Goal: Communication & Community: Answer question/provide support

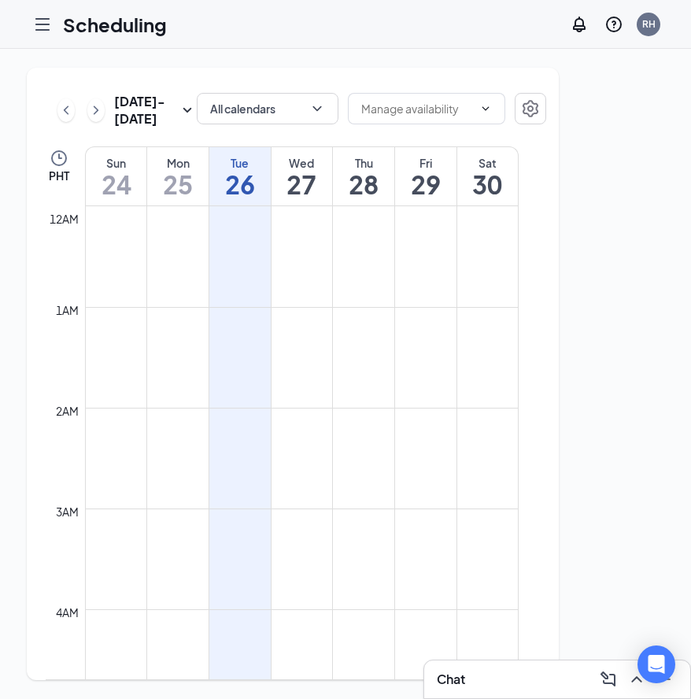
scroll to position [774, 0]
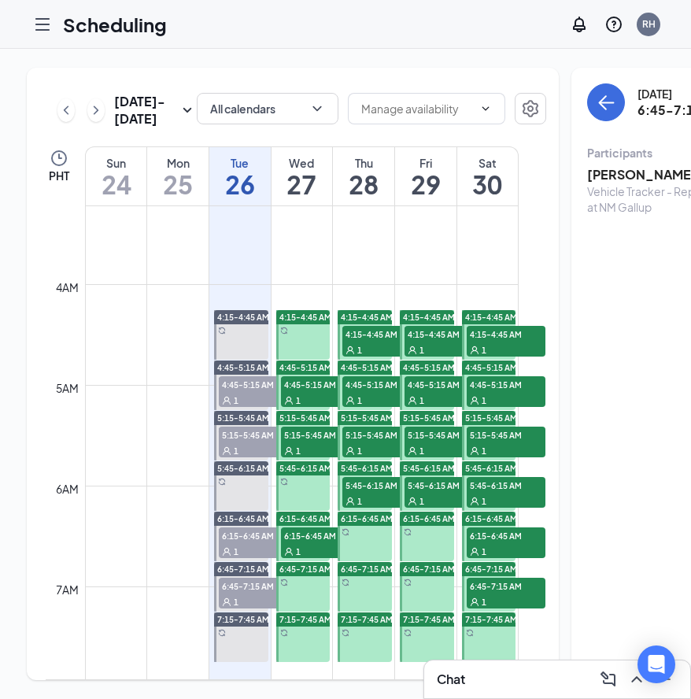
scroll to position [345, 0]
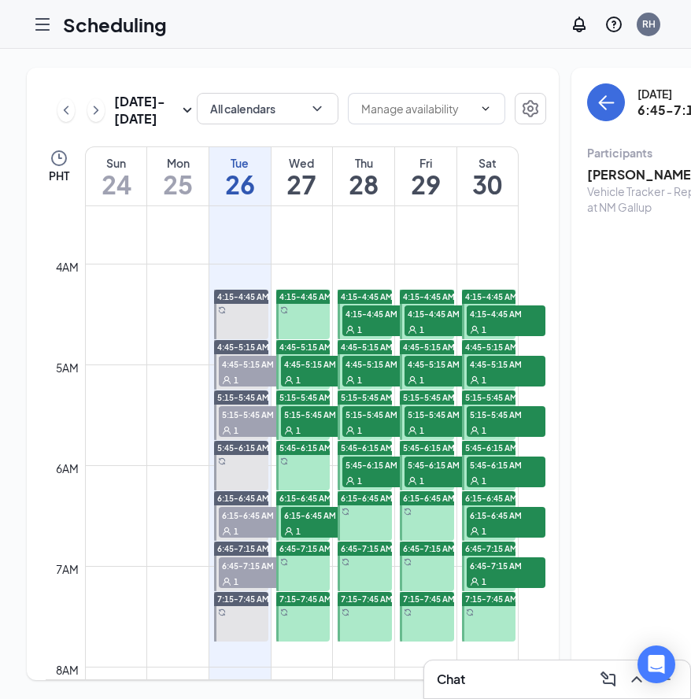
click at [253, 371] on span "4:45-5:15 AM" at bounding box center [258, 364] width 79 height 16
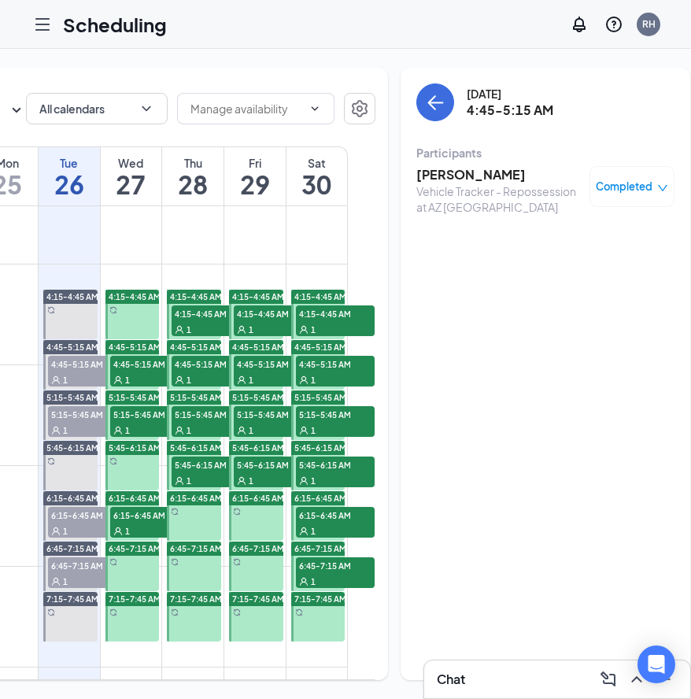
scroll to position [0, 170]
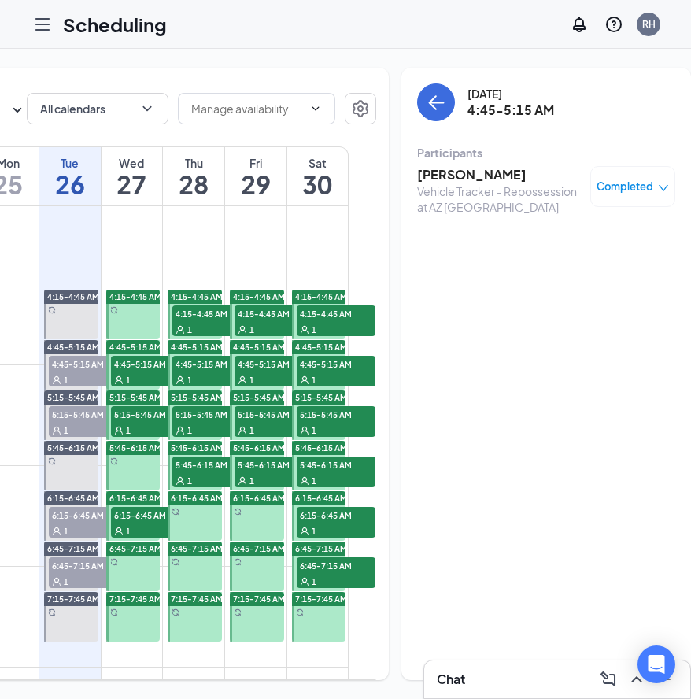
click at [468, 175] on h3 "[PERSON_NAME]" at bounding box center [499, 174] width 165 height 17
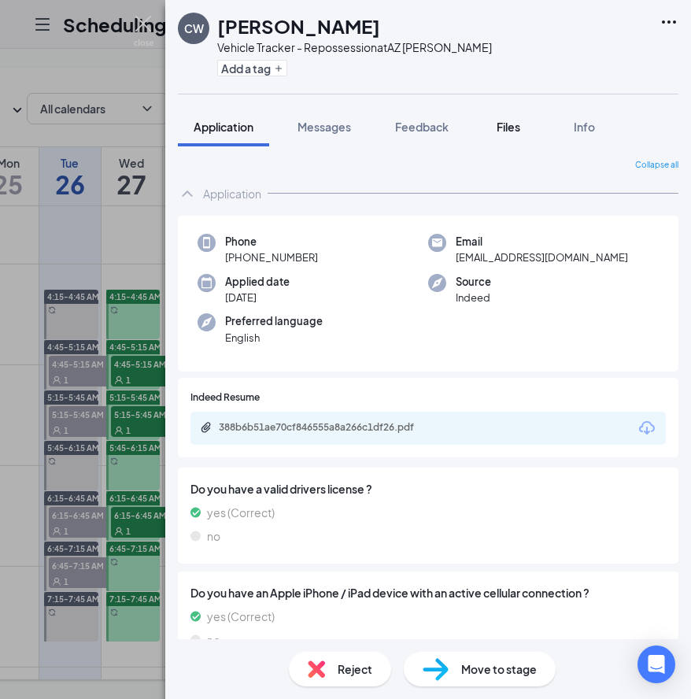
click at [518, 127] on span "Files" at bounding box center [509, 127] width 24 height 14
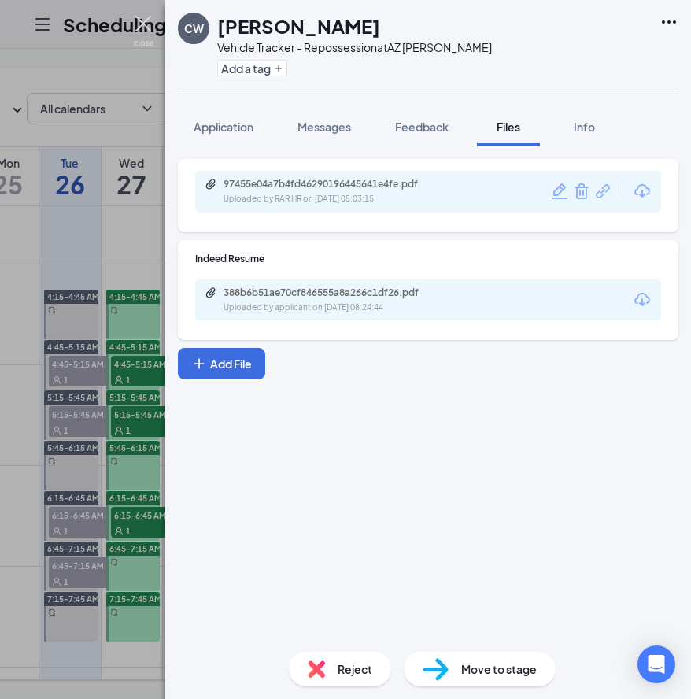
click at [146, 29] on img at bounding box center [144, 31] width 20 height 31
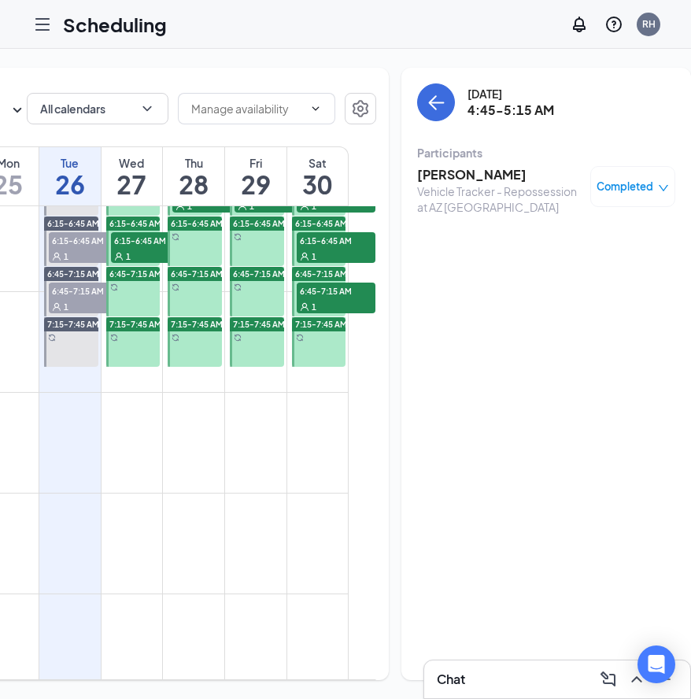
scroll to position [647, 0]
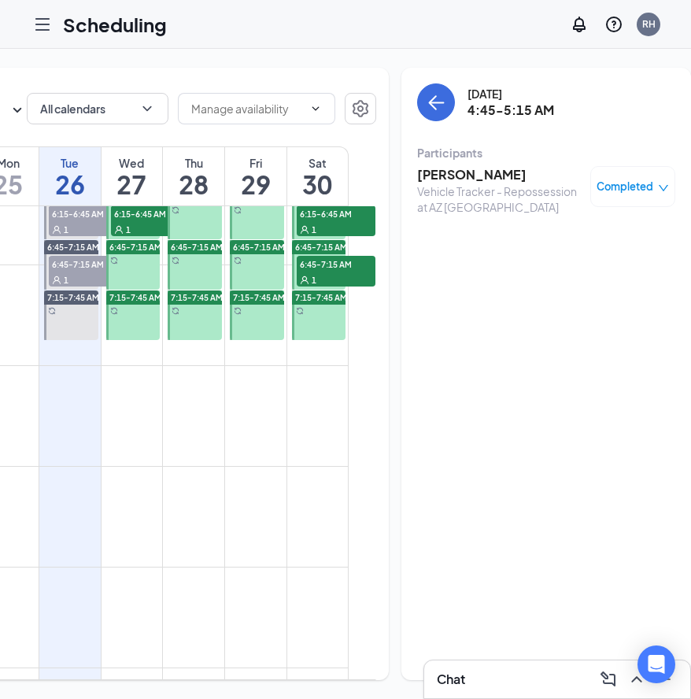
click at [77, 287] on div "1" at bounding box center [88, 279] width 79 height 16
click at [427, 175] on h3 "[PERSON_NAME]" at bounding box center [499, 174] width 165 height 17
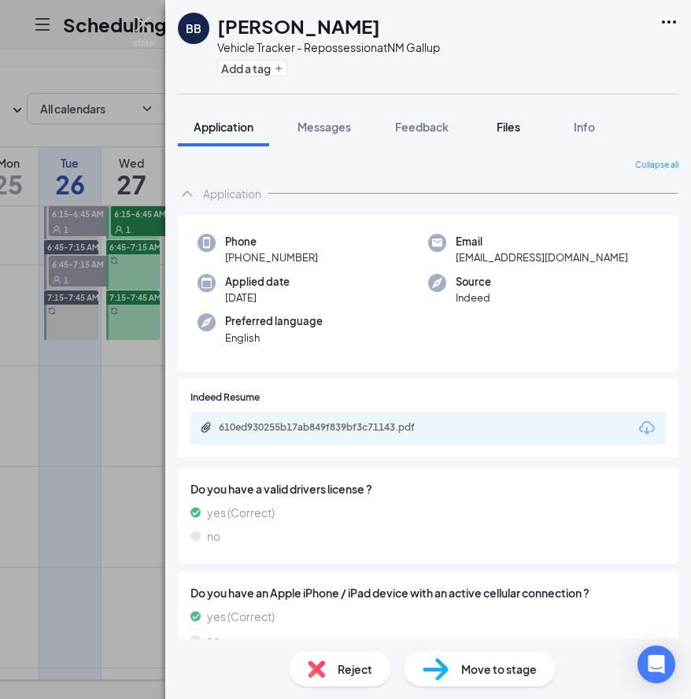
click at [518, 128] on span "Files" at bounding box center [509, 127] width 24 height 14
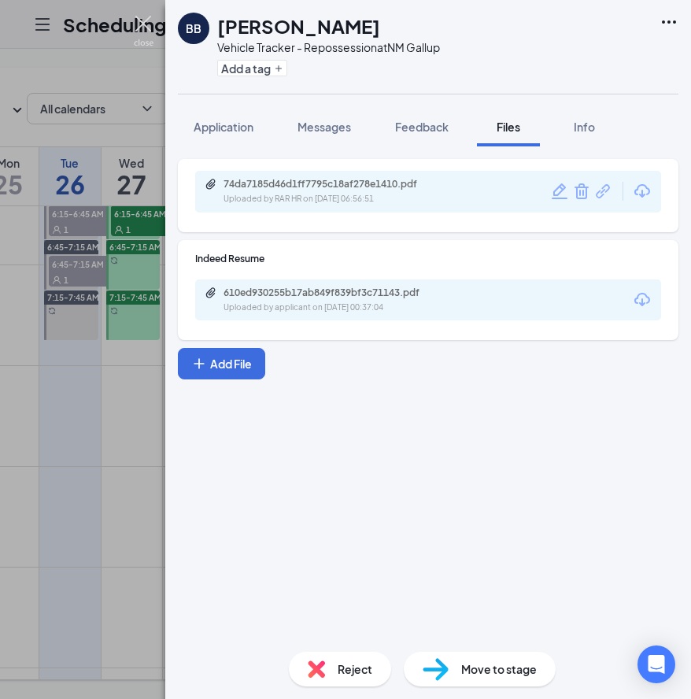
click at [140, 27] on img at bounding box center [144, 31] width 20 height 31
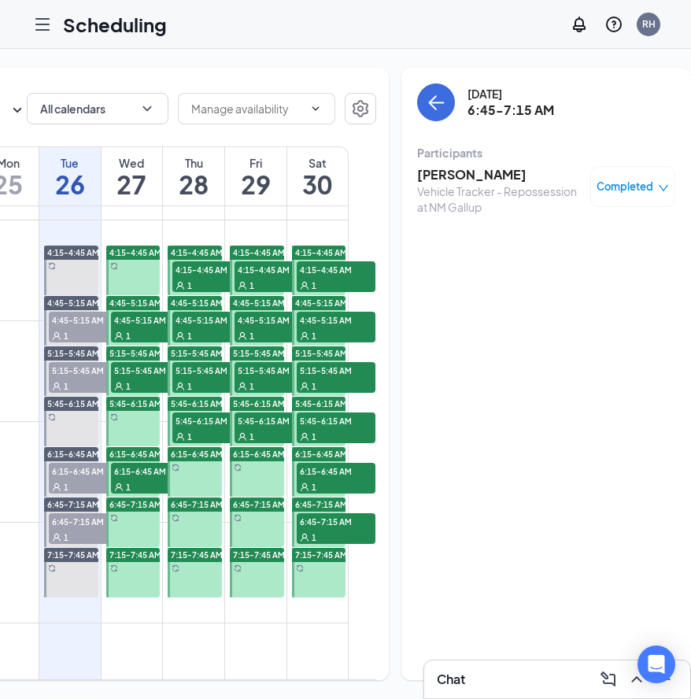
scroll to position [401, 0]
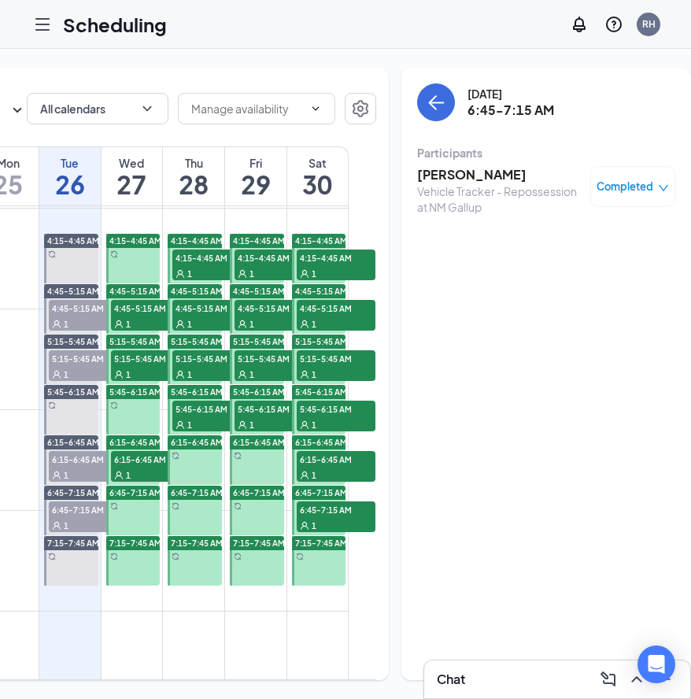
click at [154, 331] on div "1" at bounding box center [150, 324] width 79 height 16
click at [147, 366] on span "5:15-5:45 AM" at bounding box center [150, 358] width 79 height 16
click at [151, 482] on div "1" at bounding box center [150, 475] width 79 height 16
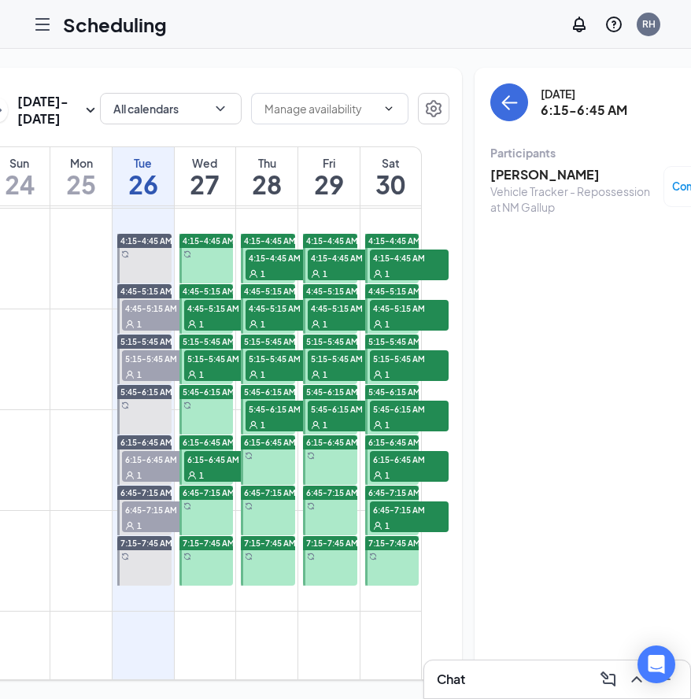
scroll to position [0, 93]
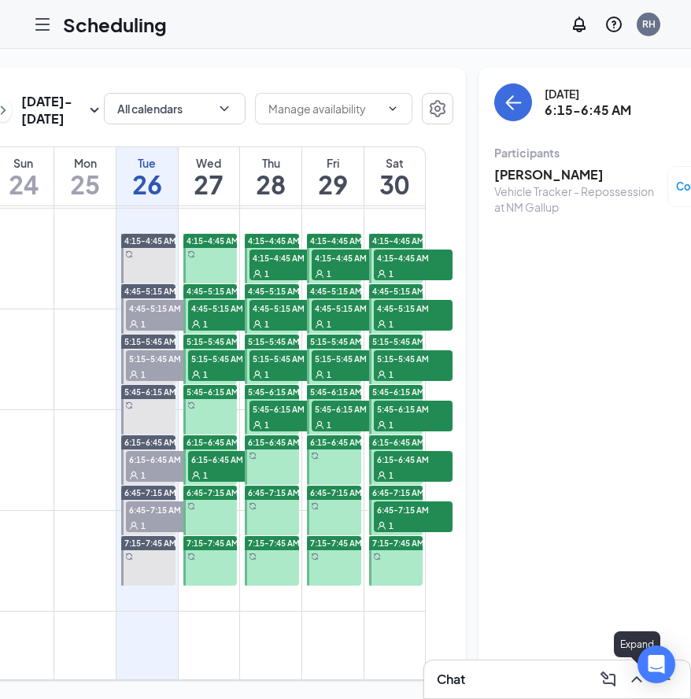
click at [636, 684] on icon "ChevronUp" at bounding box center [636, 679] width 19 height 19
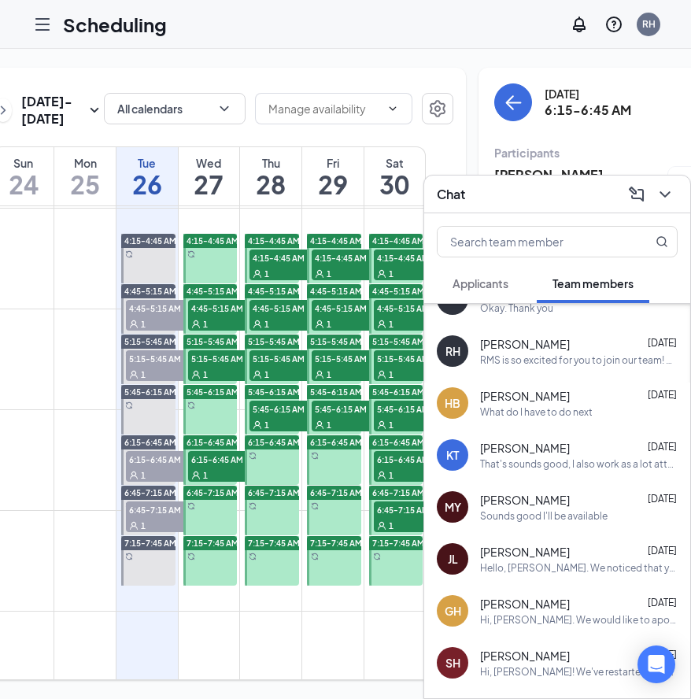
scroll to position [87, 0]
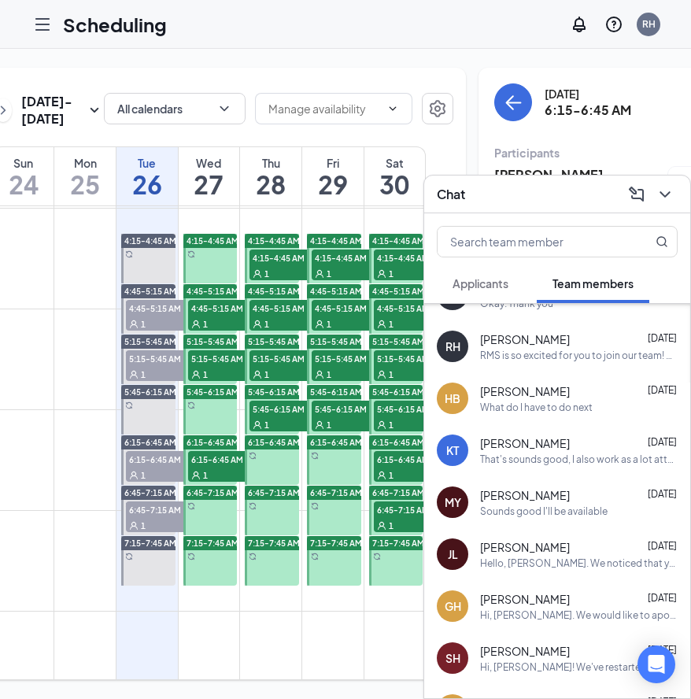
click at [554, 497] on div "[PERSON_NAME] [DATE]" at bounding box center [579, 495] width 198 height 16
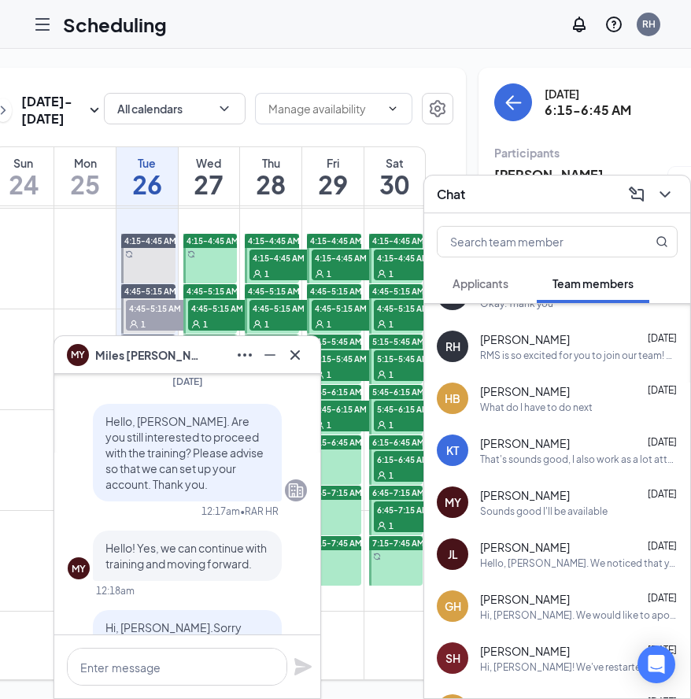
scroll to position [-626, 0]
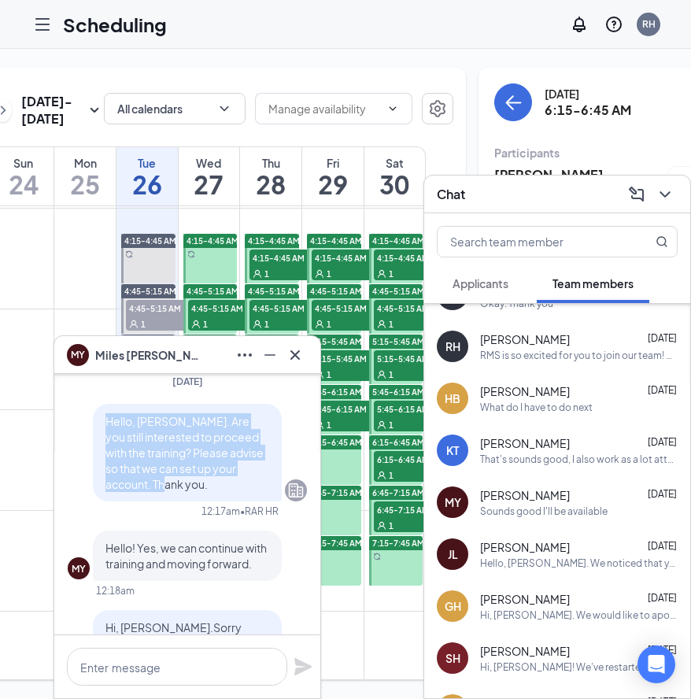
drag, startPoint x: 108, startPoint y: 439, endPoint x: 168, endPoint y: 500, distance: 85.7
click at [168, 492] on p "Hello, [PERSON_NAME]. Are you still interested to proceed with the training? Pl…" at bounding box center [187, 452] width 164 height 79
copy span "Hello, [PERSON_NAME]. Are you still interested to proceed with the training? Pl…"
click at [299, 360] on icon "Cross" at bounding box center [295, 354] width 19 height 19
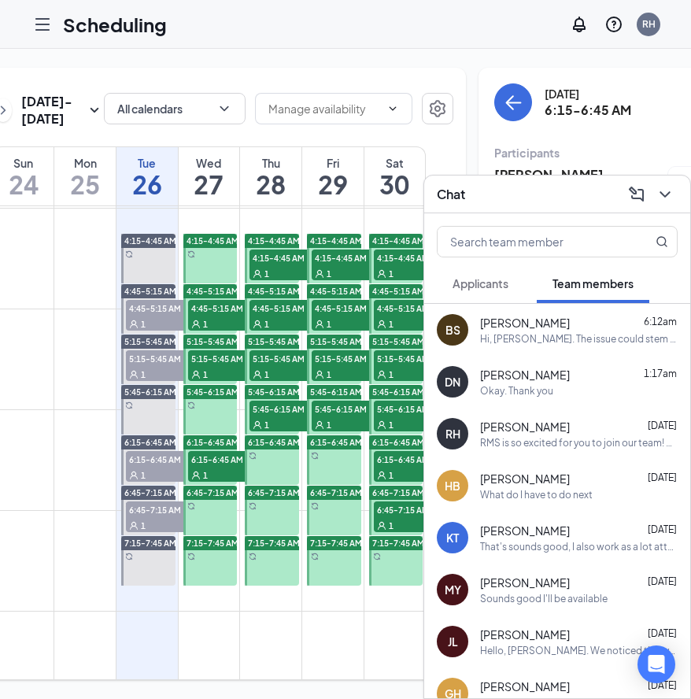
scroll to position [0, 0]
click at [544, 390] on div "Okay. Thank you" at bounding box center [516, 390] width 73 height 13
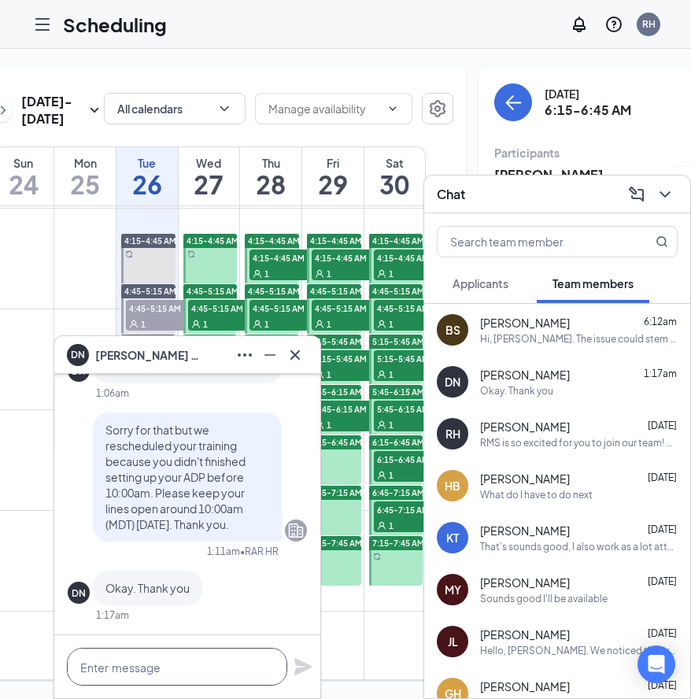
click at [172, 666] on textarea at bounding box center [177, 667] width 220 height 38
paste textarea "Hello, [PERSON_NAME]. Are you still interested to proceed with the training? Pl…"
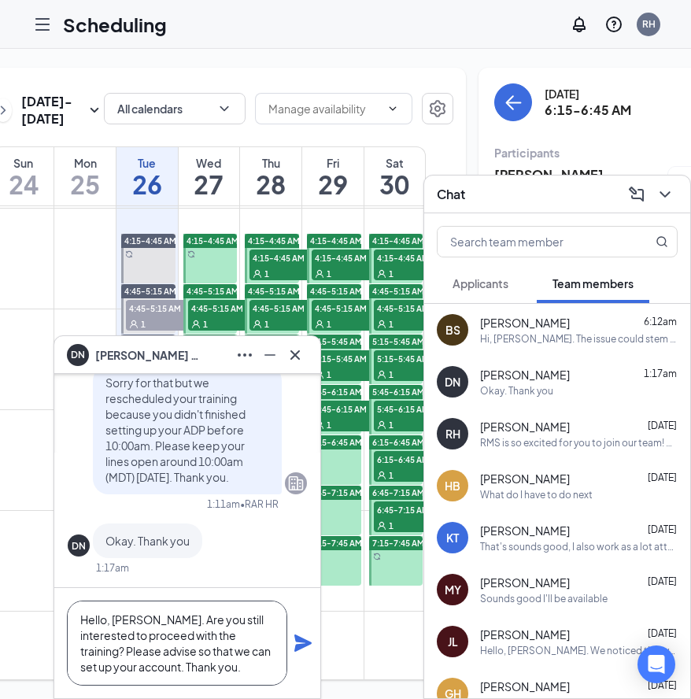
click at [130, 619] on textarea "Hello, [PERSON_NAME]. Are you still interested to proceed with the training? Pl…" at bounding box center [177, 642] width 220 height 85
type textarea "Hello, [PERSON_NAME]. Are you still interested to proceed with the training? Pl…"
click at [305, 644] on icon "Plane" at bounding box center [302, 642] width 17 height 17
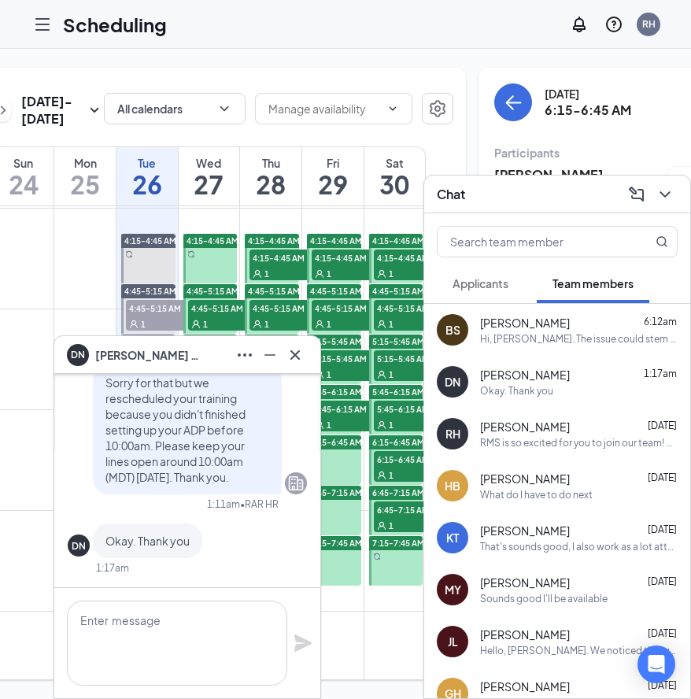
scroll to position [0, 0]
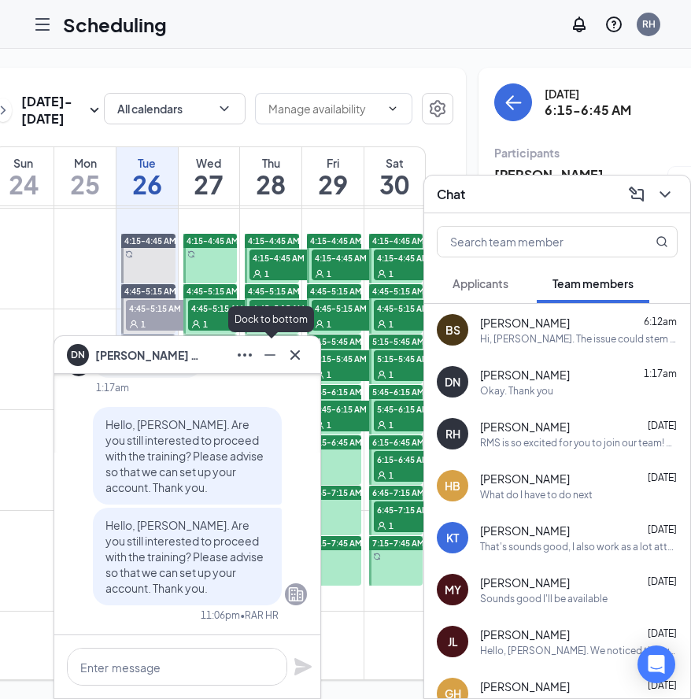
click at [273, 357] on icon "Minimize" at bounding box center [269, 354] width 19 height 19
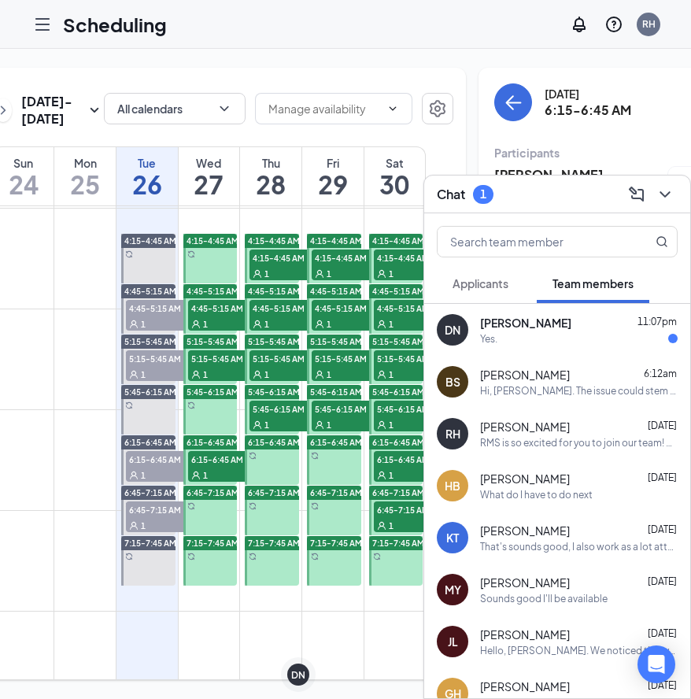
click at [520, 337] on div "Yes." at bounding box center [579, 338] width 198 height 13
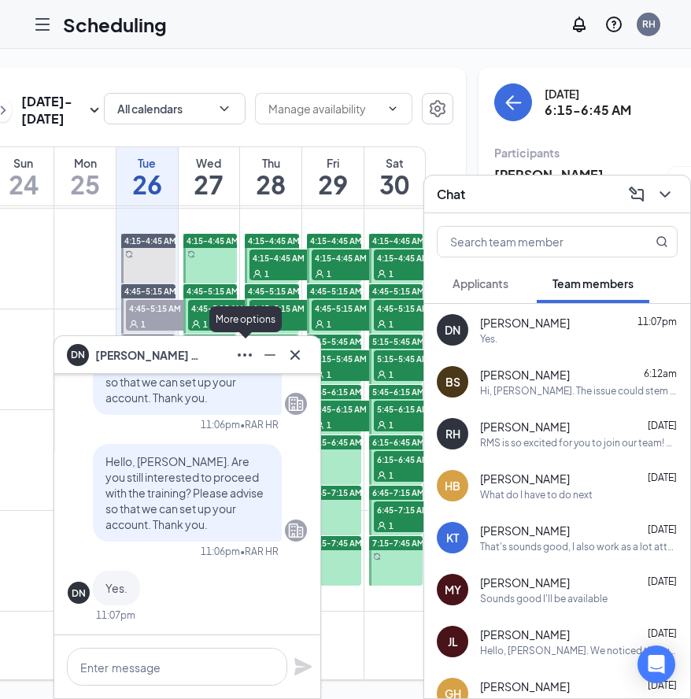
click at [238, 354] on icon "Ellipses" at bounding box center [244, 354] width 19 height 19
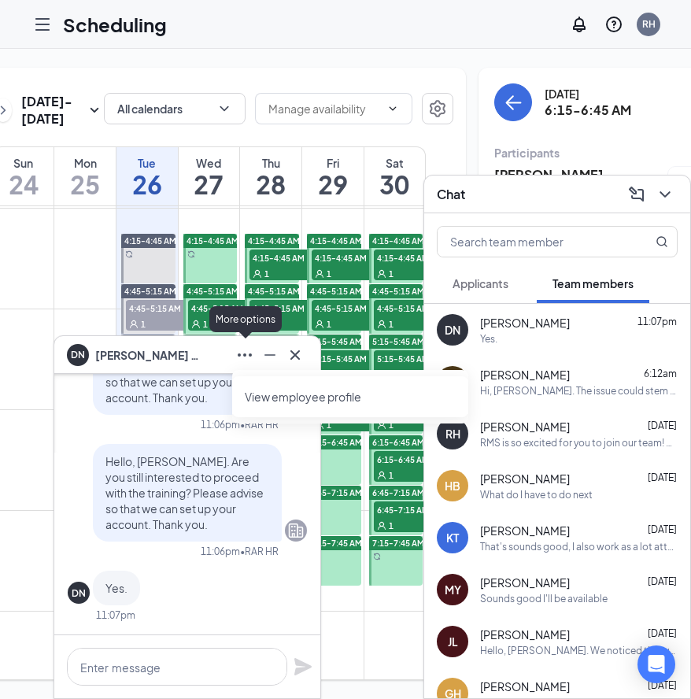
click at [263, 395] on link "View employee profile" at bounding box center [350, 397] width 211 height 16
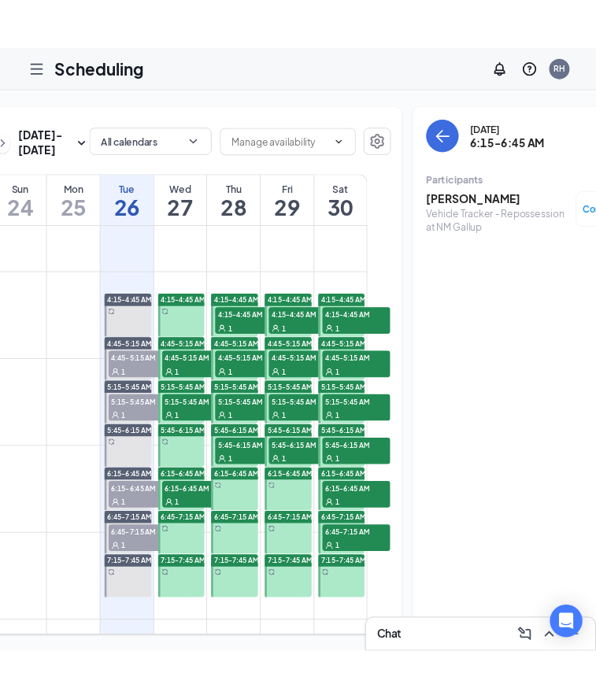
scroll to position [351, 0]
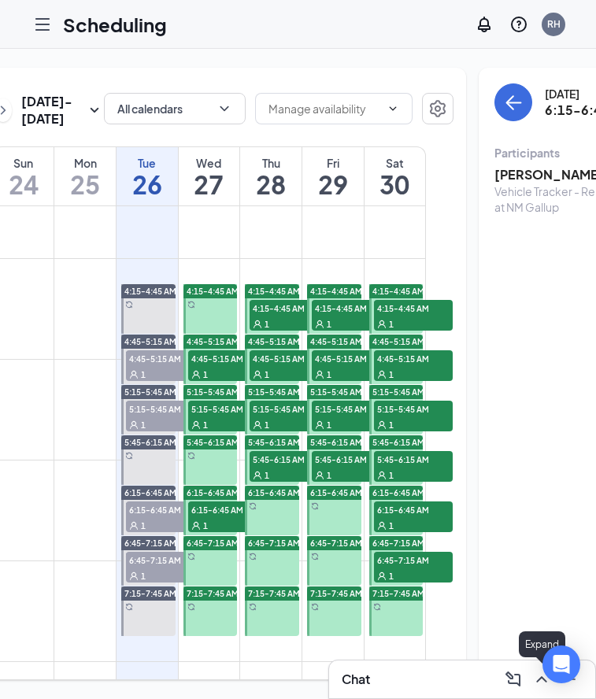
click at [539, 685] on icon "ChevronUp" at bounding box center [541, 679] width 19 height 19
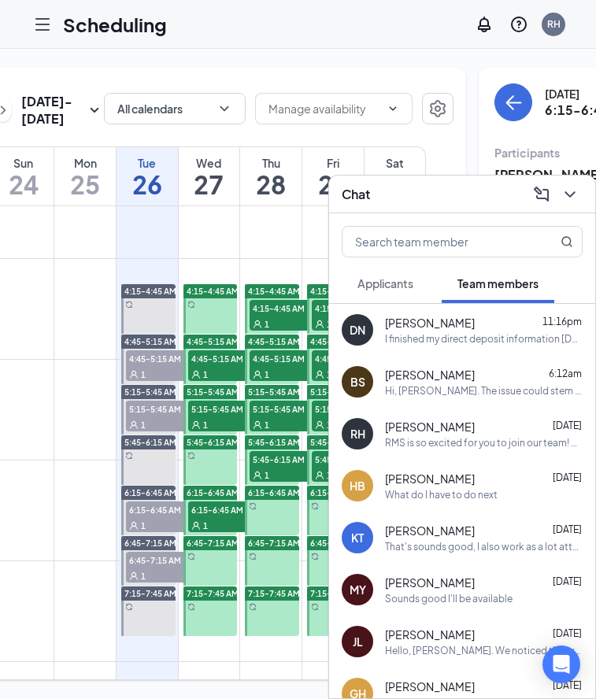
click at [427, 583] on span "[PERSON_NAME]" at bounding box center [430, 582] width 90 height 16
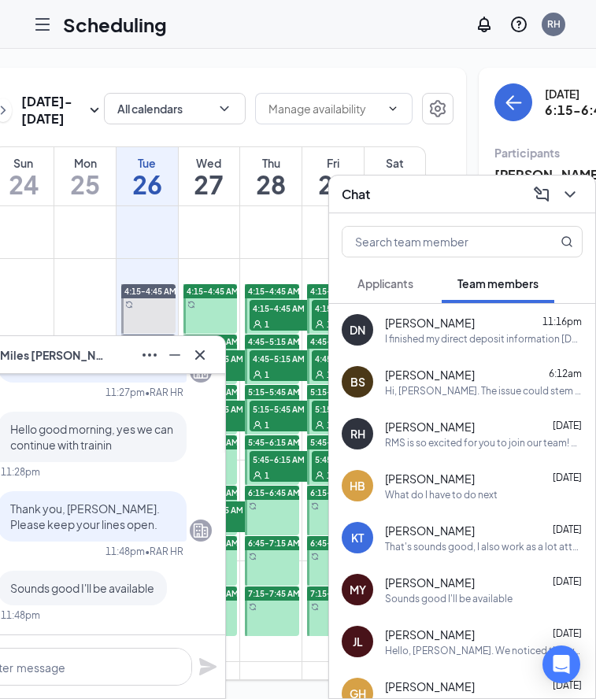
click at [28, 404] on div "Hello, [PERSON_NAME]. Are you still interested to proceed with the training? Pl…" at bounding box center [91, 206] width 239 height 856
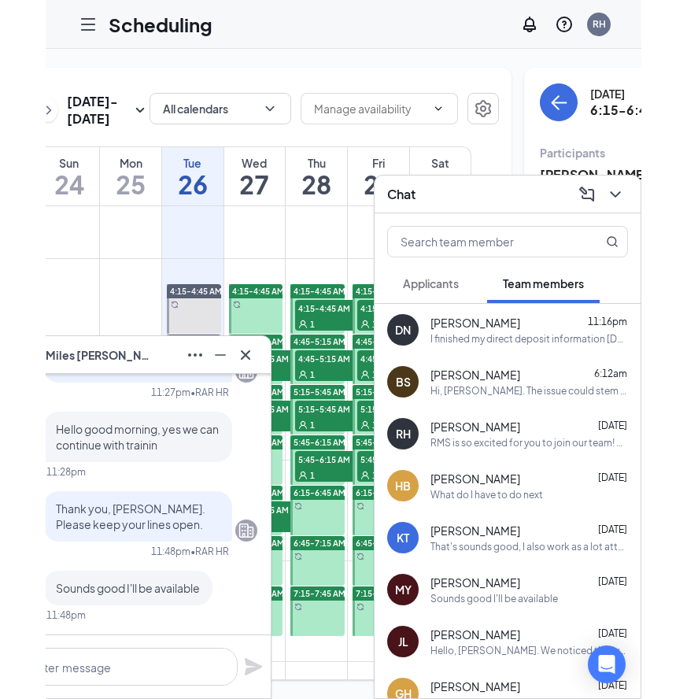
scroll to position [-1, 0]
